Goal: Navigation & Orientation: Find specific page/section

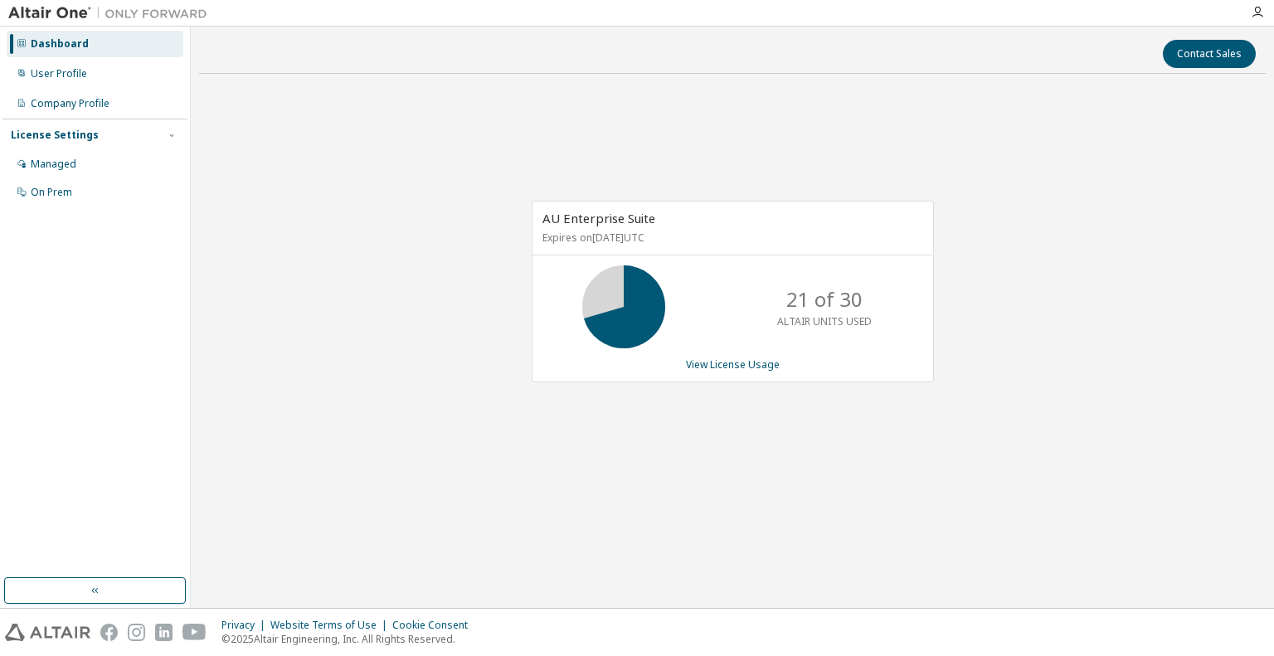
click at [979, 345] on div "AU Enterprise Suite Expires on [DATE] UTC 21 of 30 ALTAIR UNITS USED View Licen…" at bounding box center [732, 300] width 1067 height 426
